Goal: Navigation & Orientation: Find specific page/section

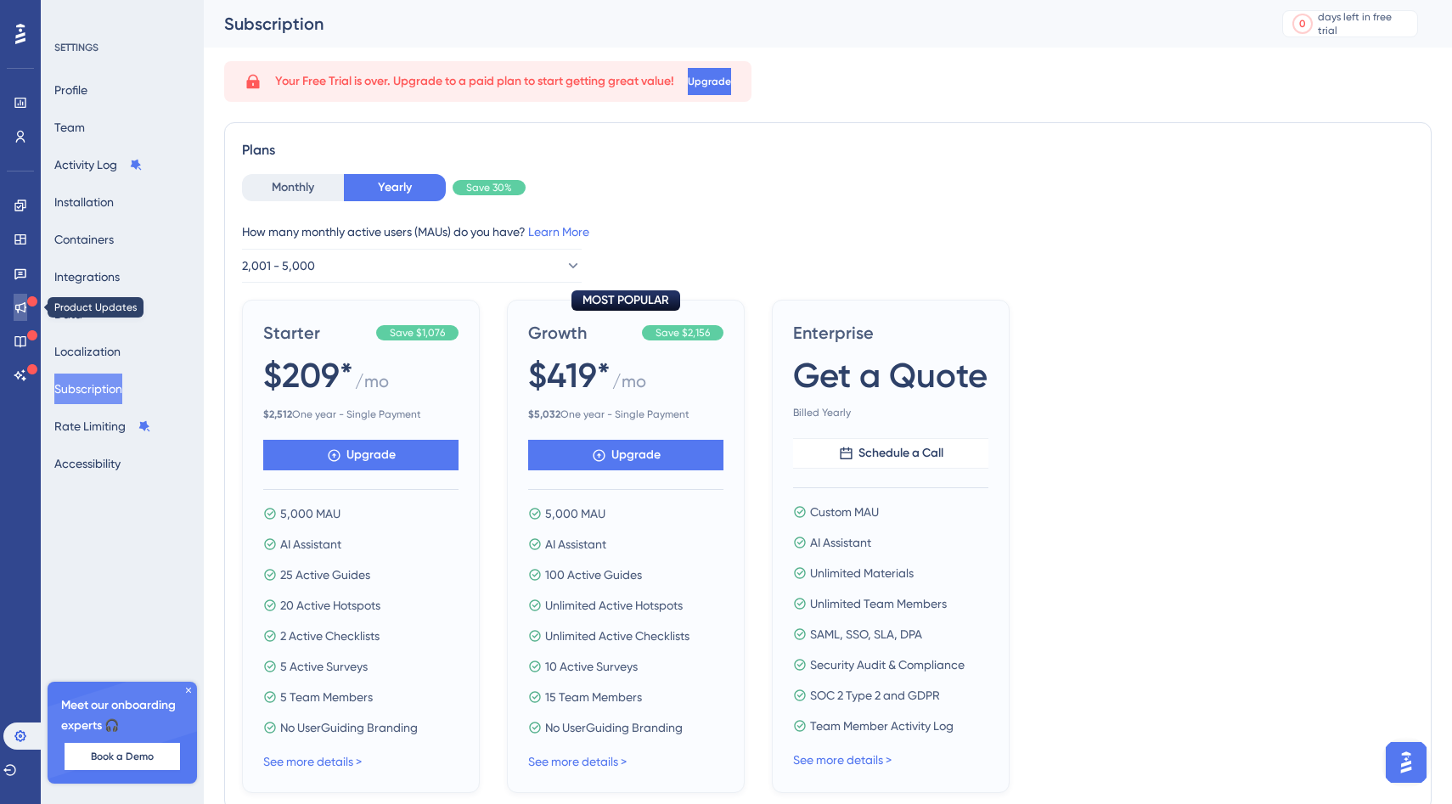
click at [20, 305] on icon at bounding box center [21, 308] width 14 height 14
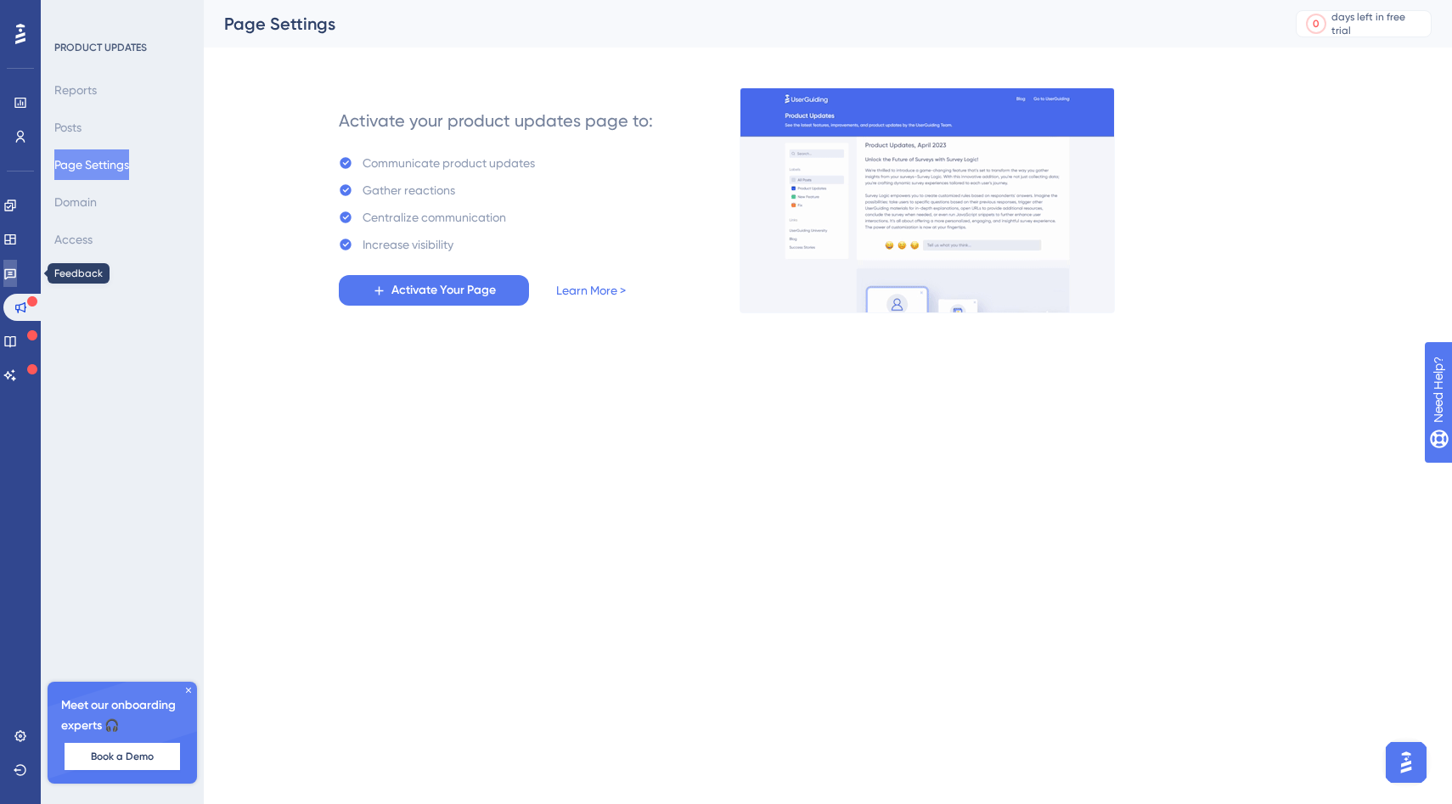
click at [12, 282] on link at bounding box center [10, 273] width 14 height 27
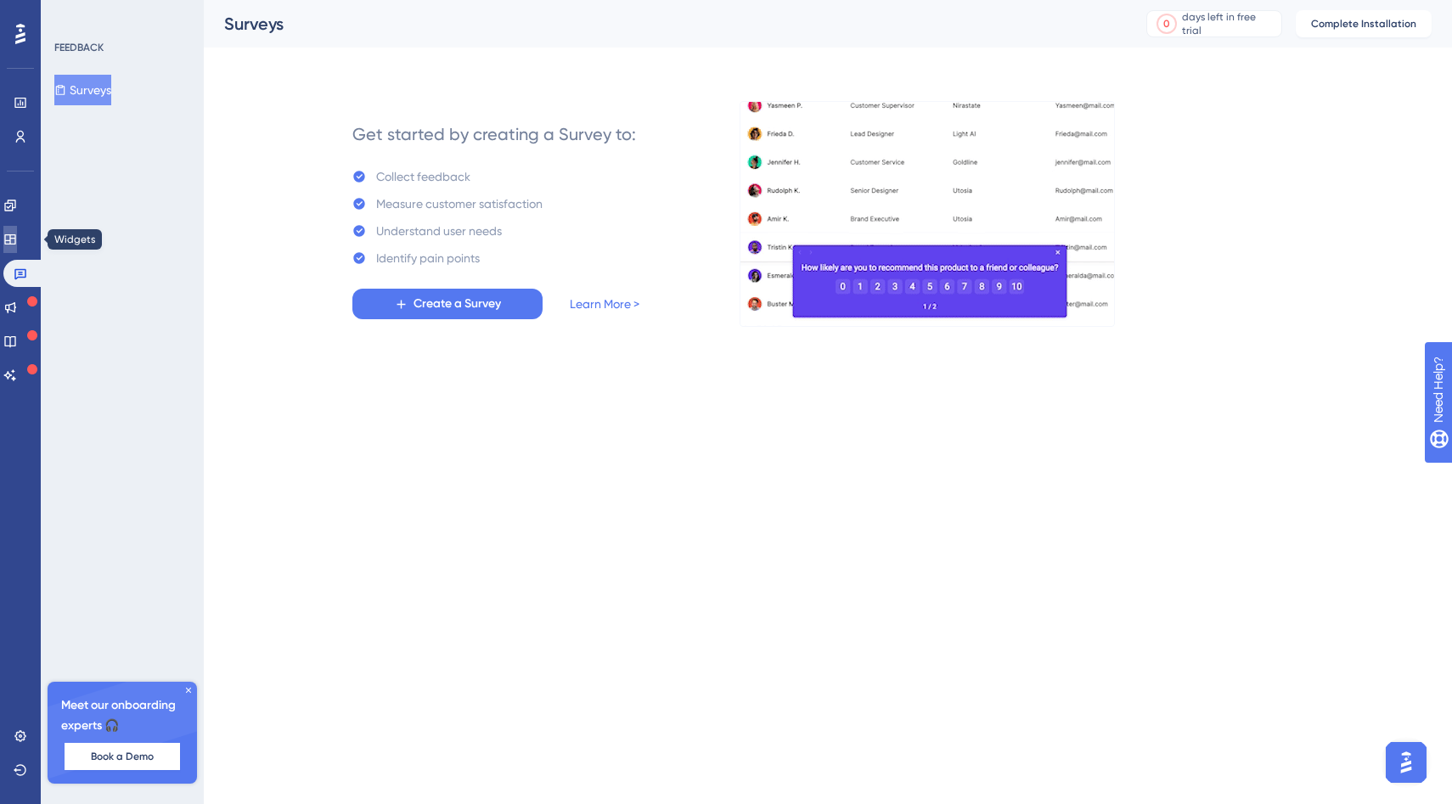
click at [13, 236] on link at bounding box center [10, 239] width 14 height 27
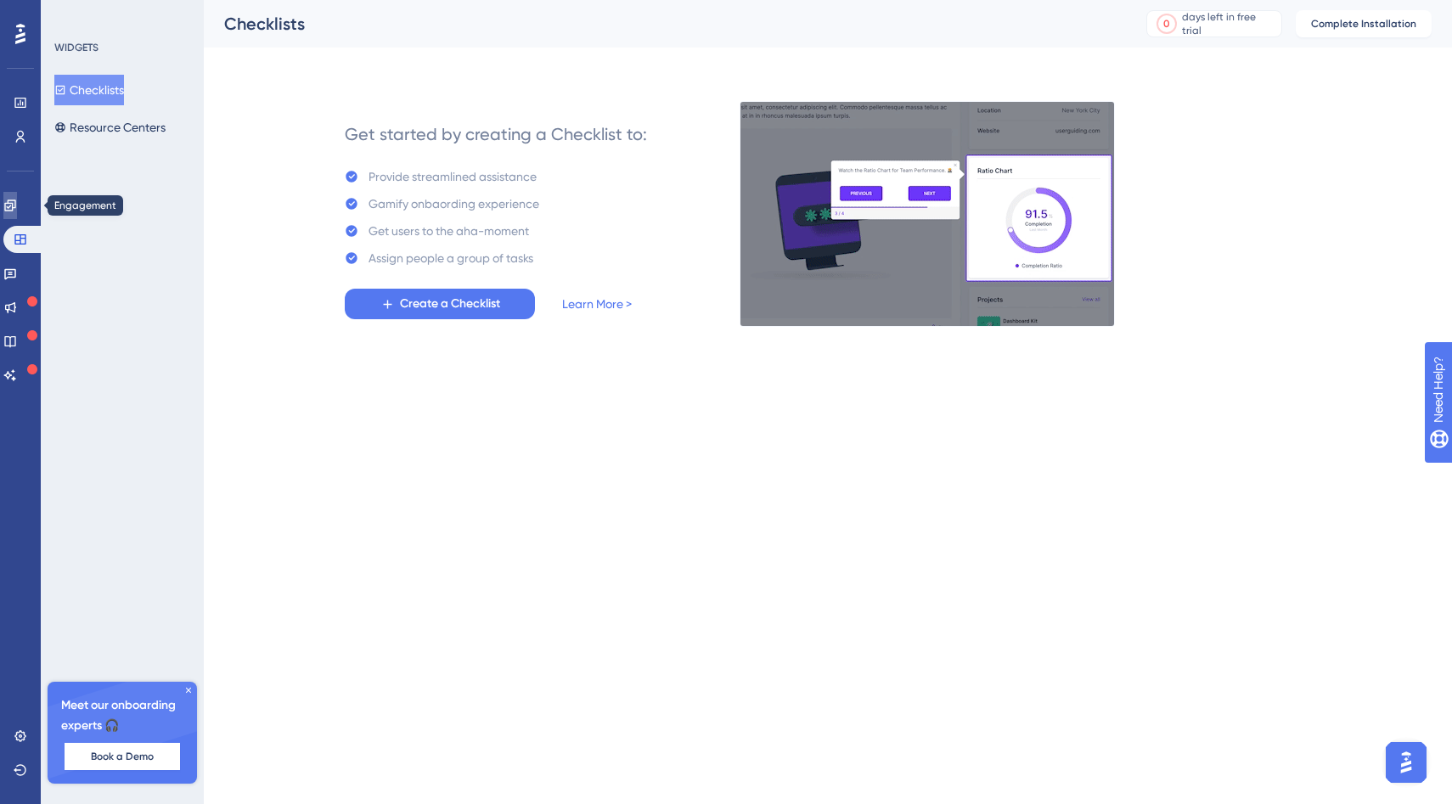
click at [13, 208] on icon at bounding box center [10, 206] width 14 height 14
